Goal: Task Accomplishment & Management: Manage account settings

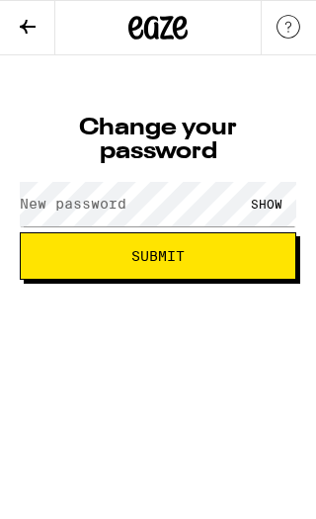
click at [270, 208] on div "SHOW" at bounding box center [266, 204] width 59 height 44
click at [35, 208] on label "New password" at bounding box center [73, 204] width 107 height 16
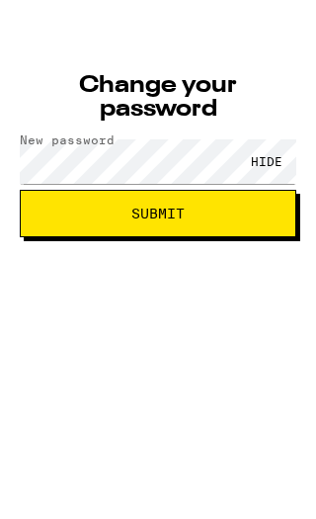
click at [184, 249] on span "Submit" at bounding box center [157, 256] width 53 height 14
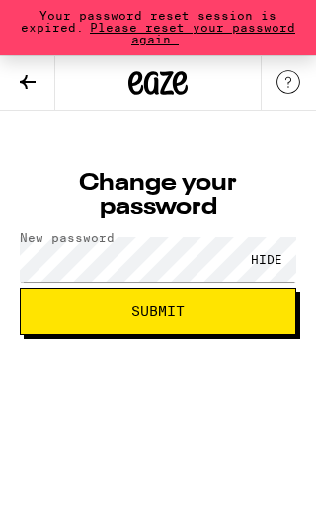
click at [256, 35] on span "Please reset your password again." at bounding box center [189, 33] width 211 height 25
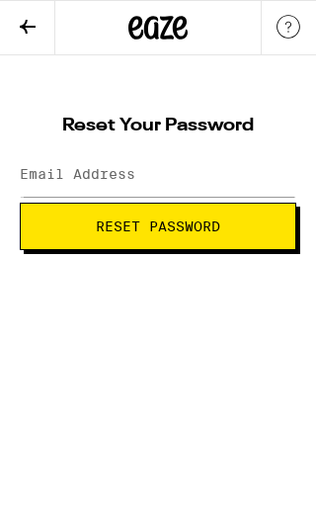
click at [38, 178] on label "Email Address" at bounding box center [78, 174] width 116 height 16
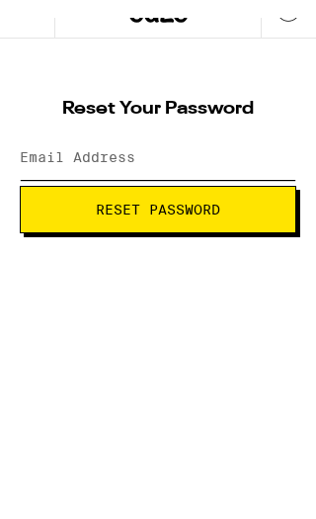
type input "[EMAIL_ADDRESS][DOMAIN_NAME]"
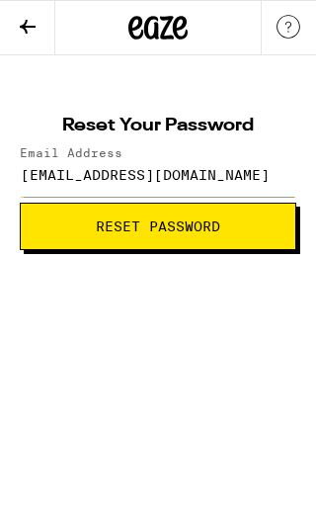
click at [176, 225] on span "Reset Password" at bounding box center [158, 226] width 125 height 14
